Goal: Find specific page/section: Find specific page/section

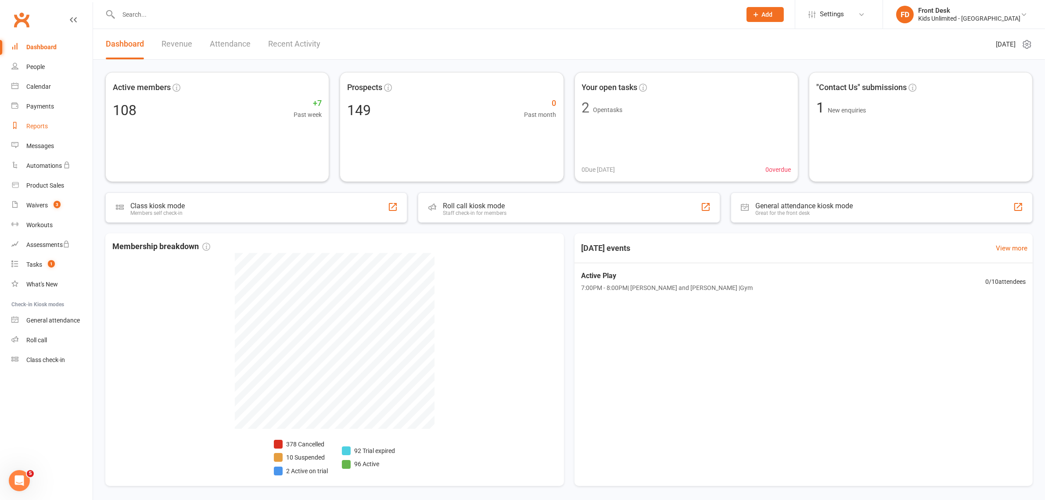
click at [46, 130] on link "Reports" at bounding box center [51, 126] width 81 height 20
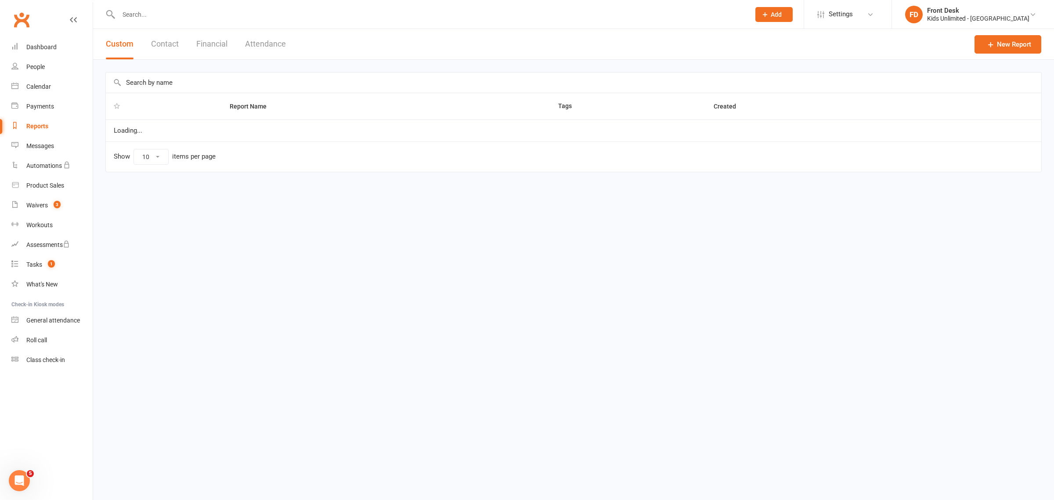
select select "100"
click at [213, 44] on button "Financial" at bounding box center [211, 44] width 31 height 30
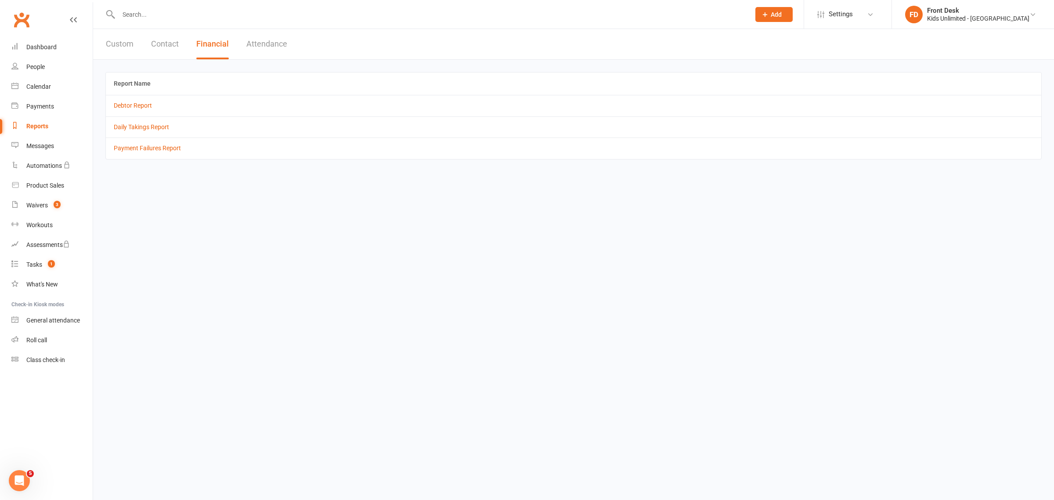
click at [263, 47] on button "Attendance" at bounding box center [266, 44] width 41 height 30
click at [165, 112] on td "All Attendances (event bookings)" at bounding box center [573, 105] width 935 height 21
click at [172, 103] on link "All Attendances (event bookings)" at bounding box center [159, 105] width 90 height 7
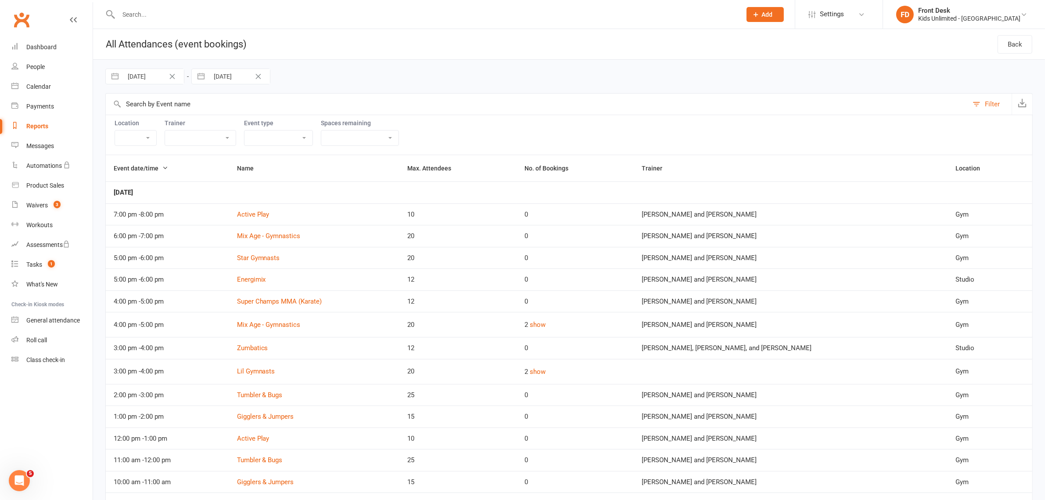
click at [160, 80] on input "[DATE]" at bounding box center [153, 76] width 61 height 15
select select "5"
select select "2025"
select select "6"
select select "2025"
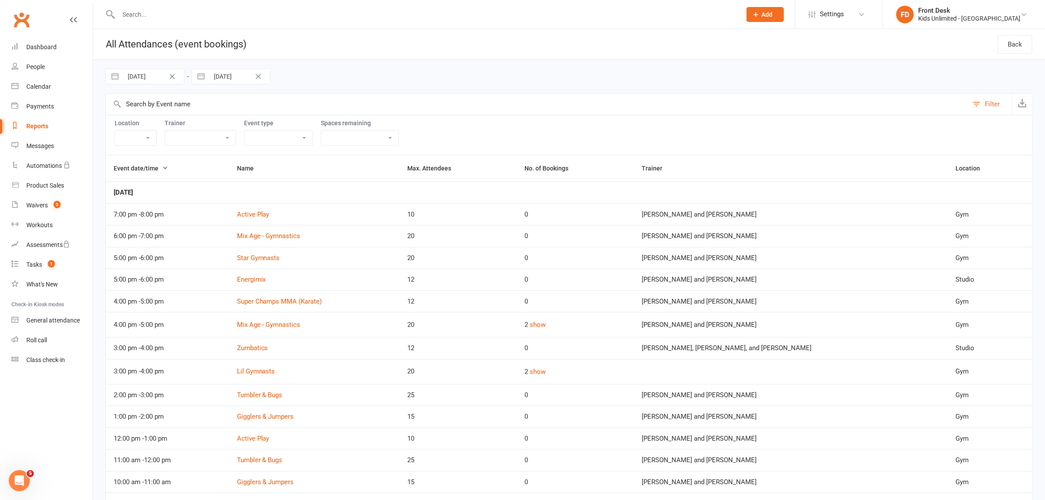
select select "7"
select select "2025"
click at [205, 112] on select "2035 2034 2033 2032 2031 2030 2029 2028 2027 2026 2025 2024 2023 2022 2021 2020…" at bounding box center [199, 113] width 26 height 10
drag, startPoint x: 220, startPoint y: 112, endPoint x: 223, endPoint y: 117, distance: 5.5
click at [220, 112] on div "Move forward to switch to the next month." at bounding box center [226, 112] width 17 height 14
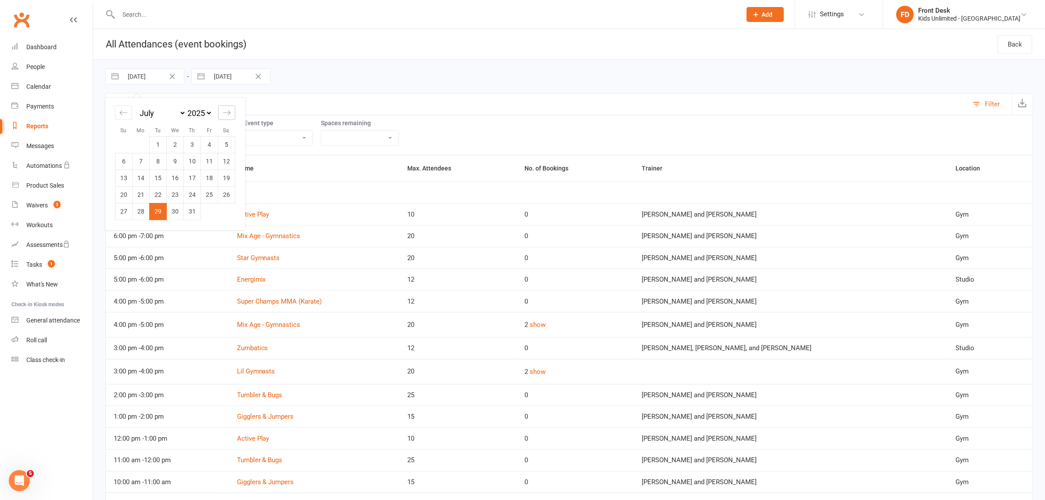
select select "8"
select select "2025"
click at [158, 181] on td "12" at bounding box center [158, 177] width 17 height 17
type input "[DATE]"
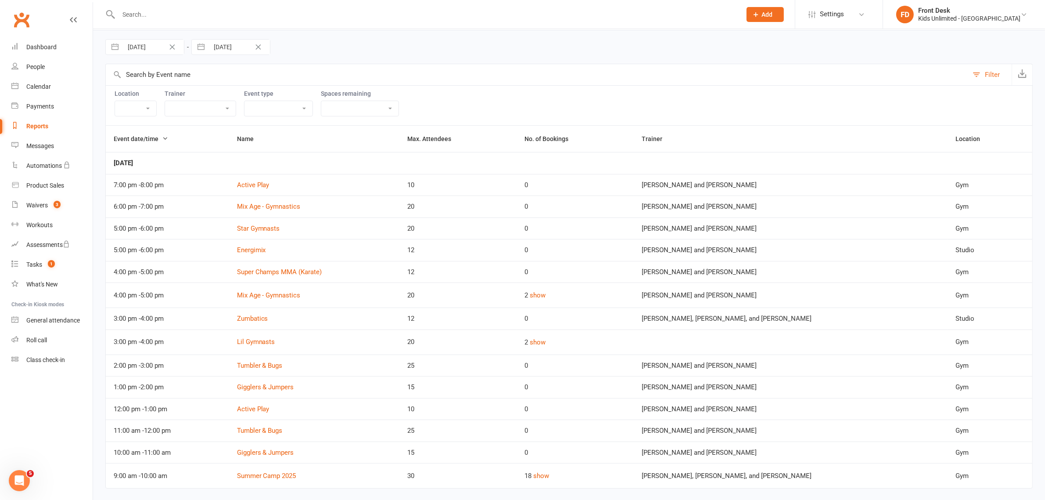
scroll to position [45, 0]
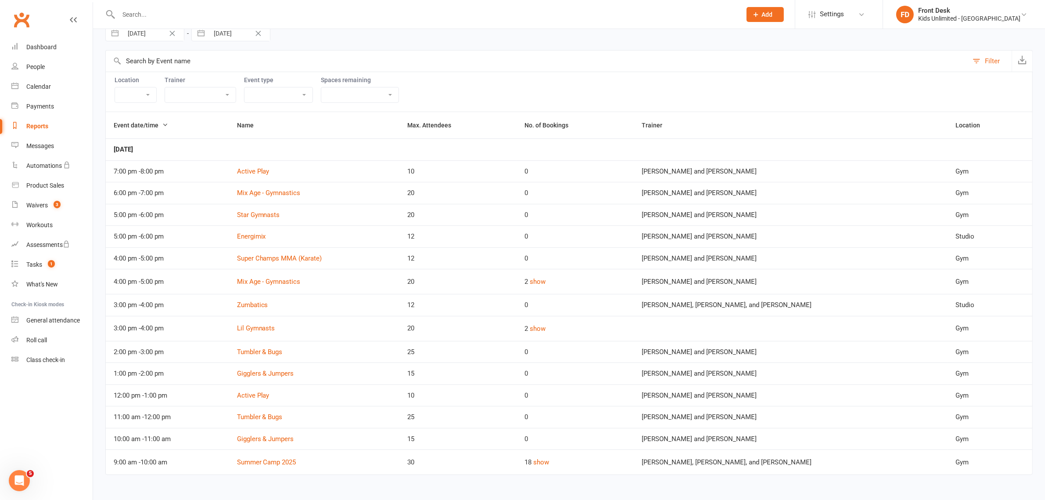
click at [42, 126] on div "Reports" at bounding box center [37, 125] width 22 height 7
select select "100"
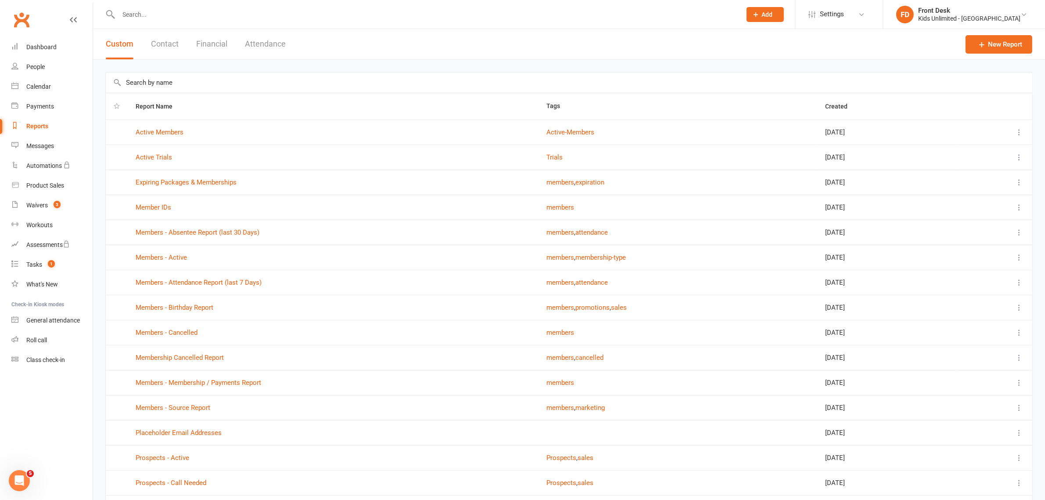
click at [220, 40] on button "Financial" at bounding box center [211, 44] width 31 height 30
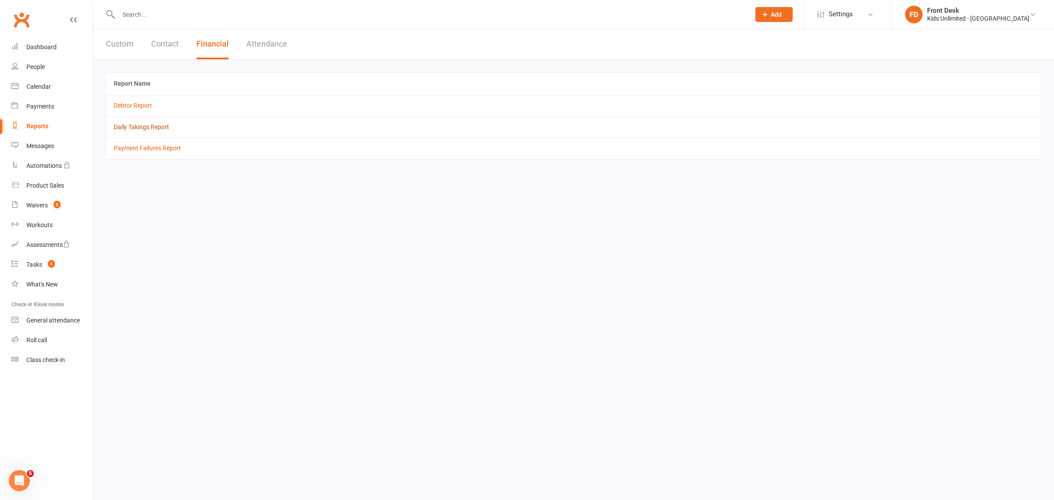
click at [145, 127] on link "Daily Takings Report" at bounding box center [141, 126] width 55 height 7
